Goal: Find specific page/section: Find specific page/section

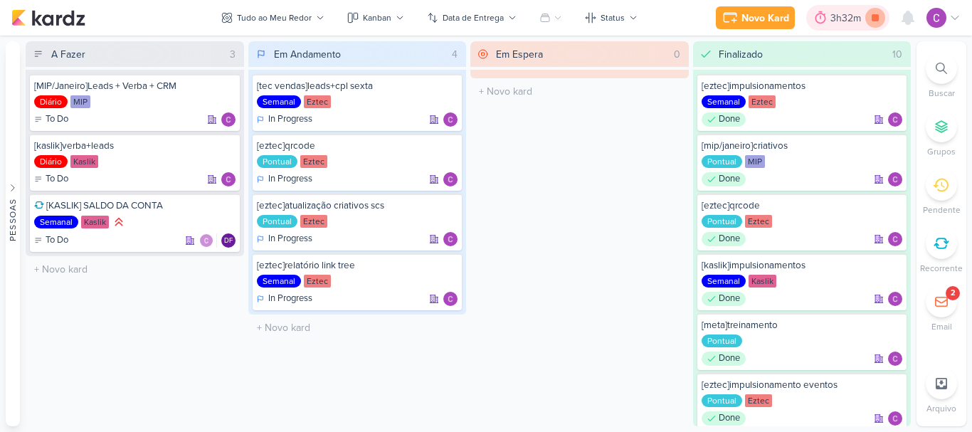
click at [877, 16] on icon at bounding box center [874, 17] width 7 height 7
click at [859, 17] on div "3h32m" at bounding box center [867, 18] width 35 height 15
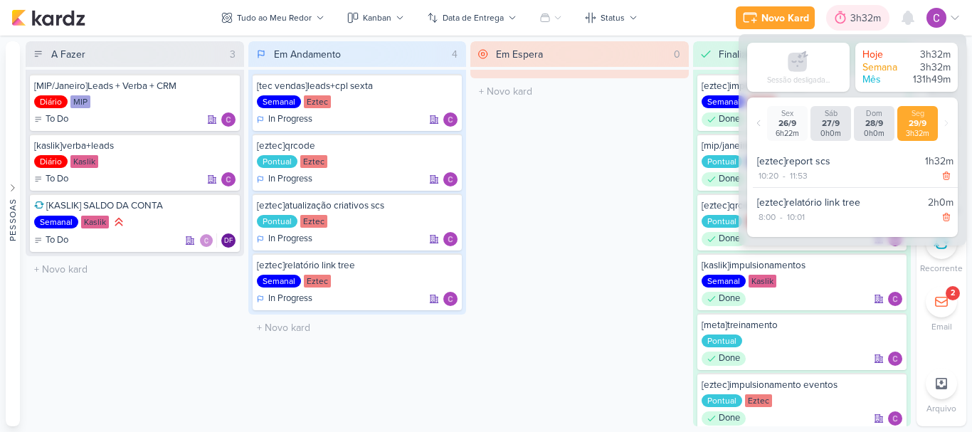
click at [859, 17] on div "3h32m" at bounding box center [867, 18] width 35 height 15
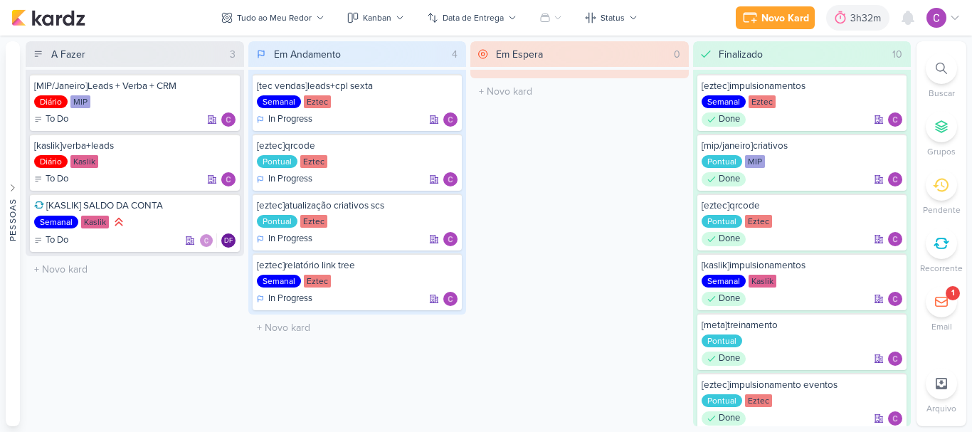
click at [938, 63] on icon at bounding box center [941, 68] width 11 height 11
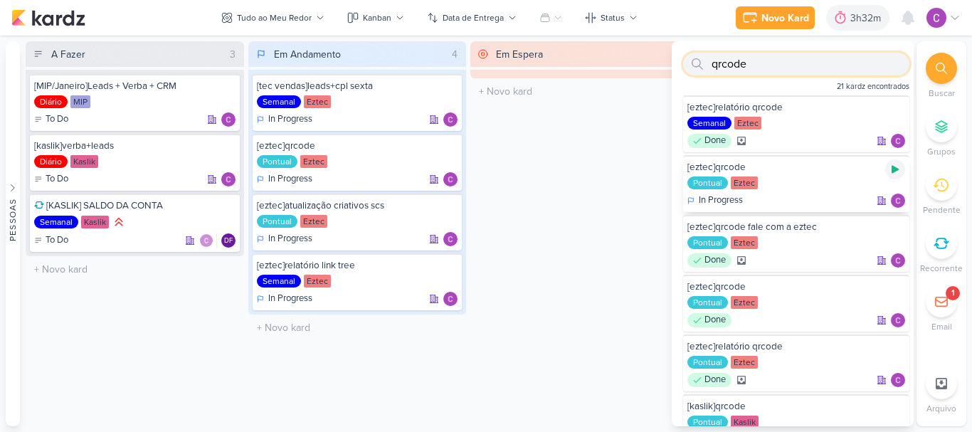
type input "qrcode"
click at [894, 169] on icon at bounding box center [894, 169] width 11 height 11
